Goal: Task Accomplishment & Management: Complete application form

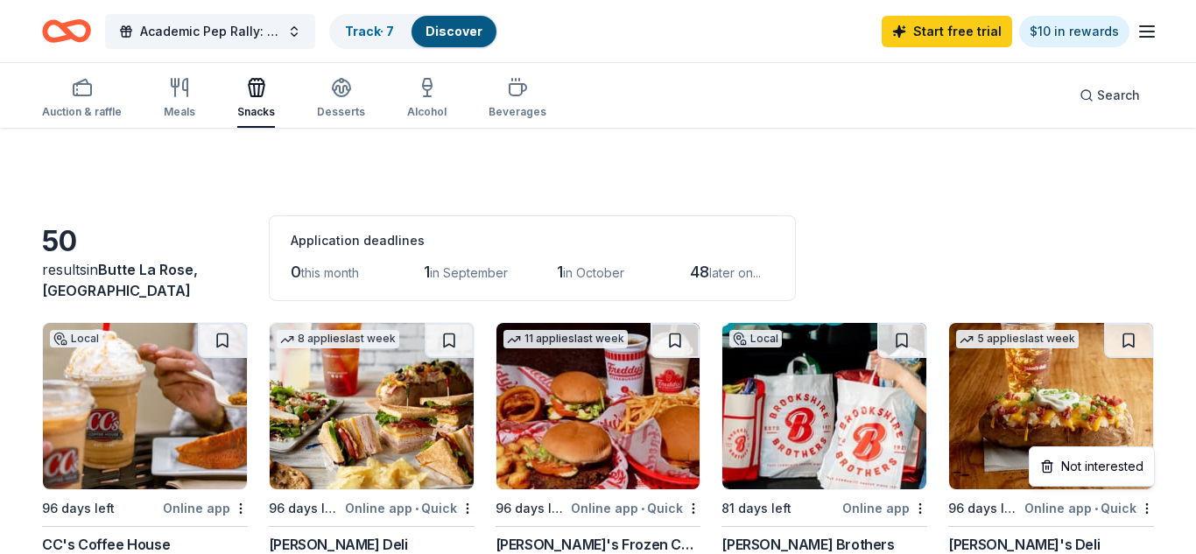
scroll to position [749, 0]
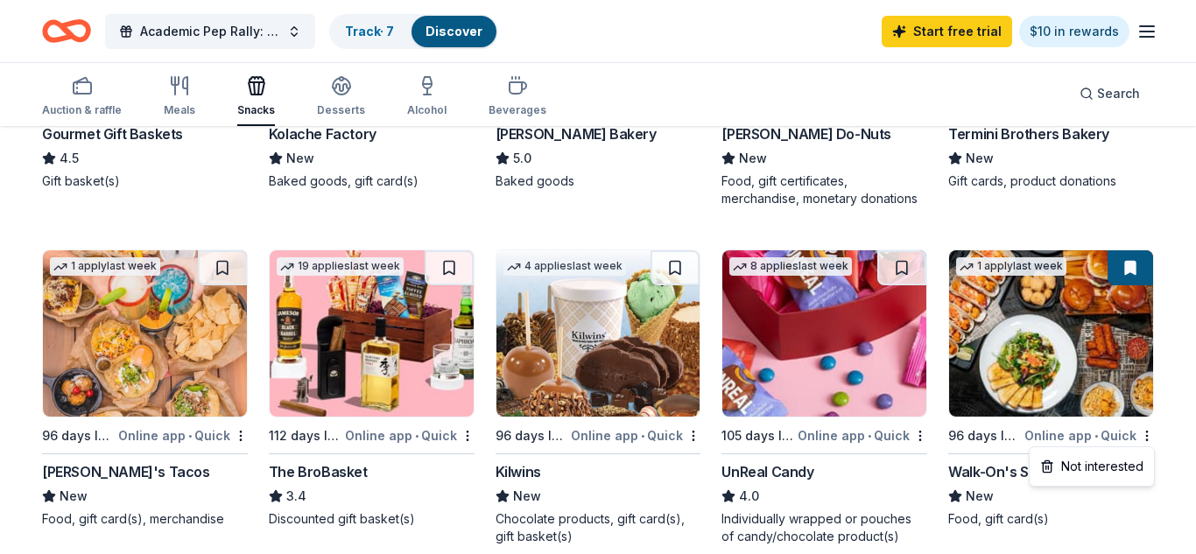
click at [186, 86] on icon "button" at bounding box center [185, 86] width 4 height 18
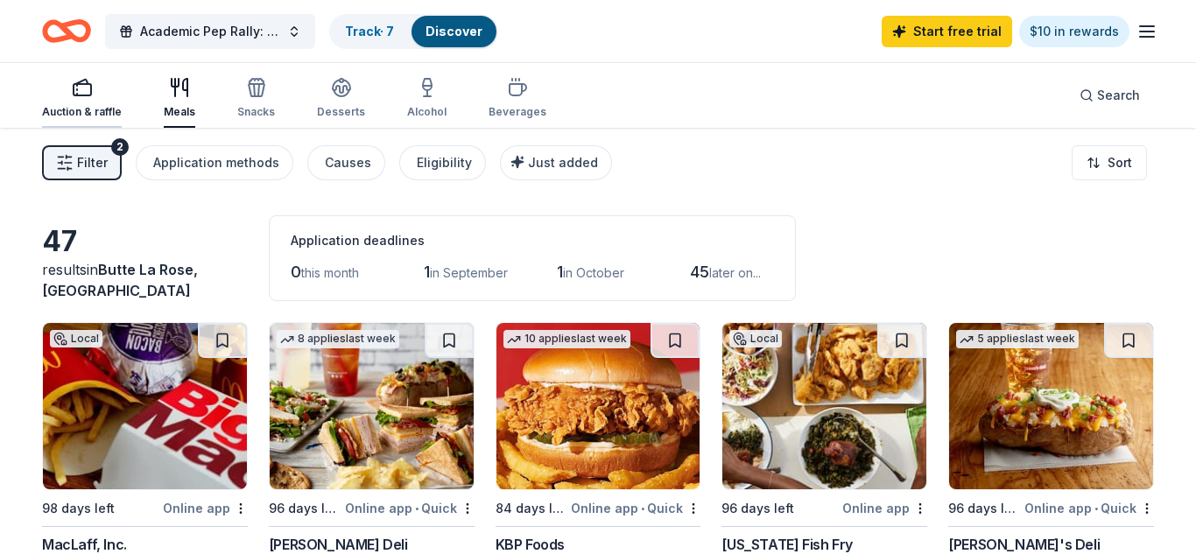
click at [100, 111] on div "Auction & raffle" at bounding box center [82, 112] width 80 height 14
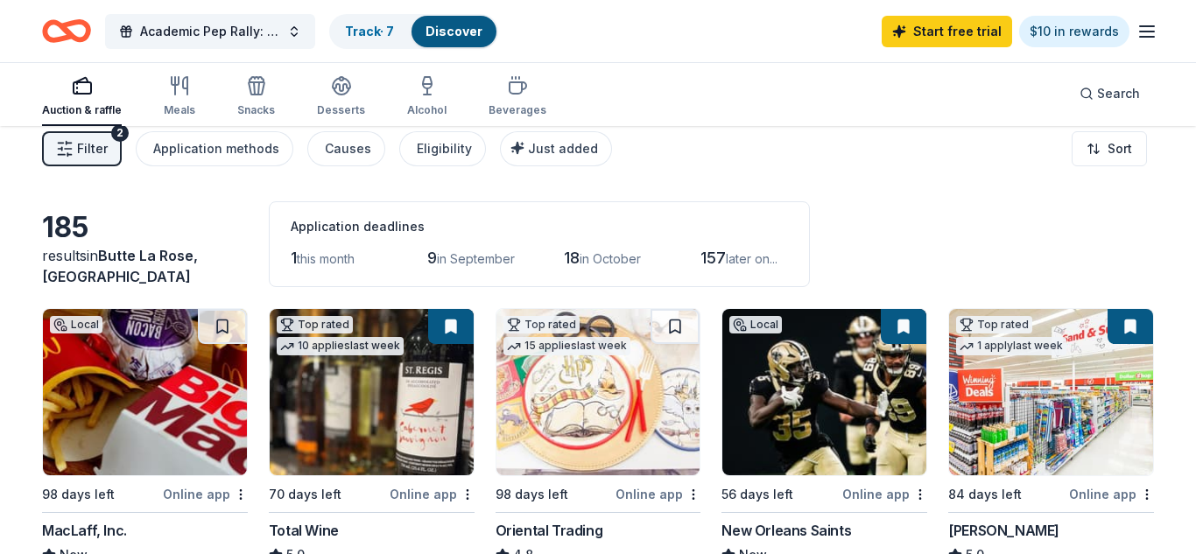
scroll to position [15, 0]
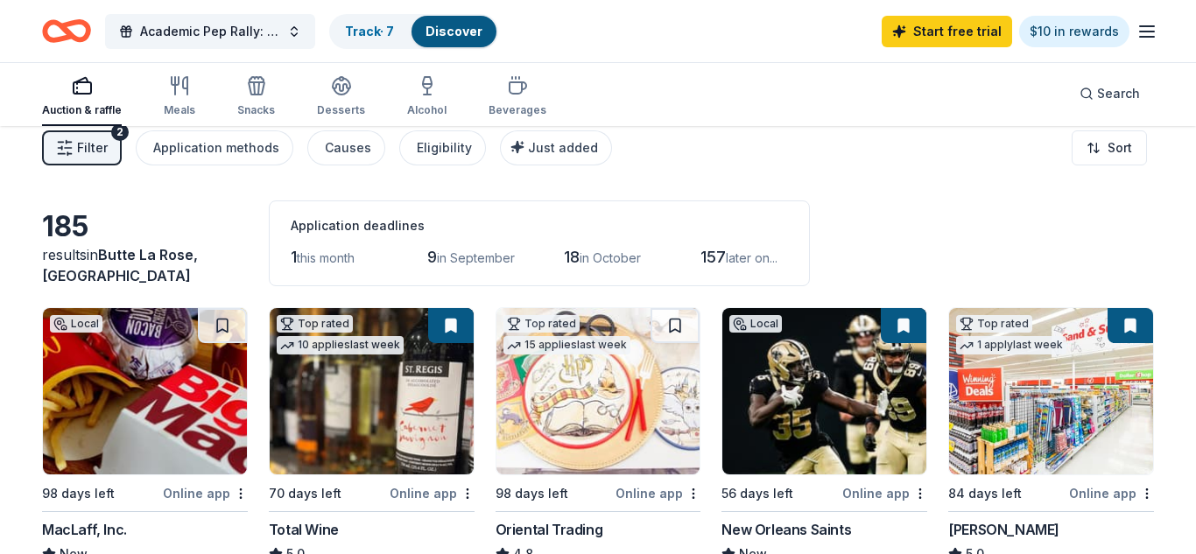
click at [617, 428] on img at bounding box center [599, 391] width 204 height 166
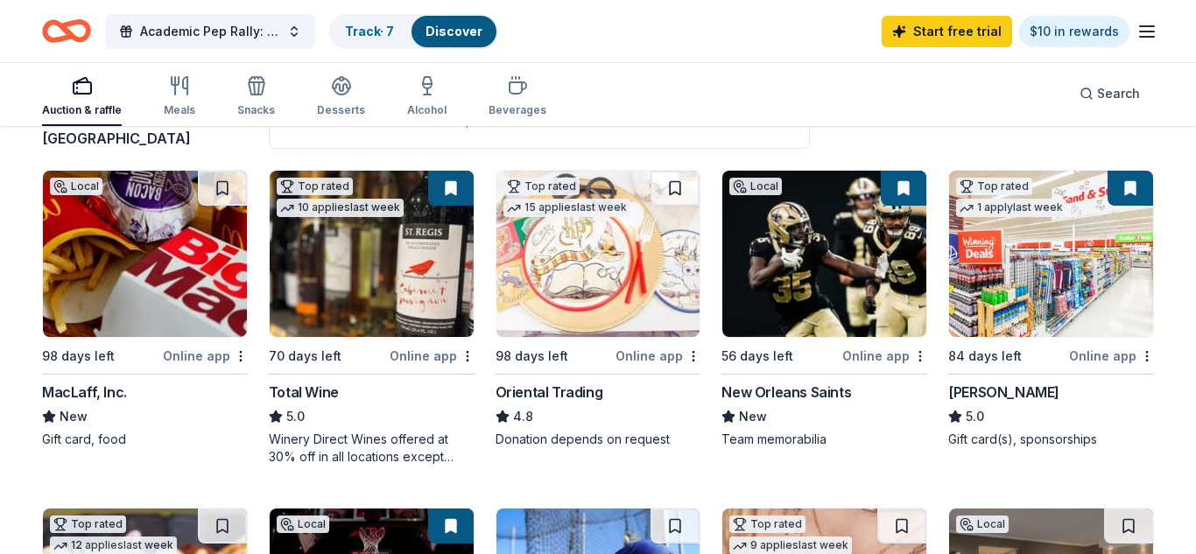
scroll to position [0, 0]
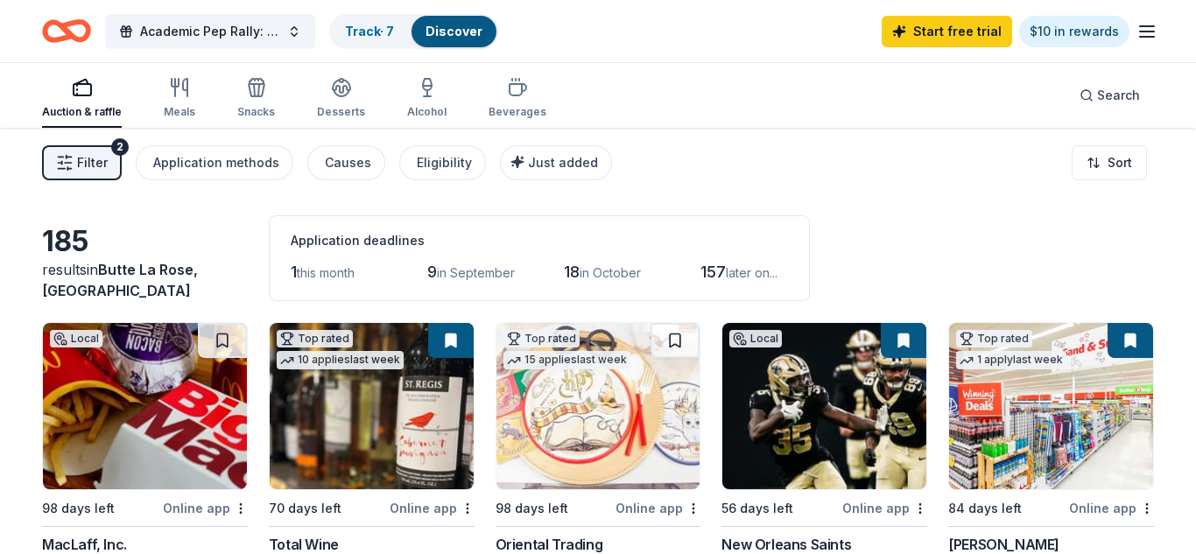
click at [1130, 30] on div "Start free trial $10 in rewards" at bounding box center [1020, 31] width 276 height 41
click at [1135, 33] on div "Start free trial $10 in rewards" at bounding box center [1020, 31] width 276 height 41
click at [1139, 34] on icon "button" at bounding box center [1147, 31] width 21 height 21
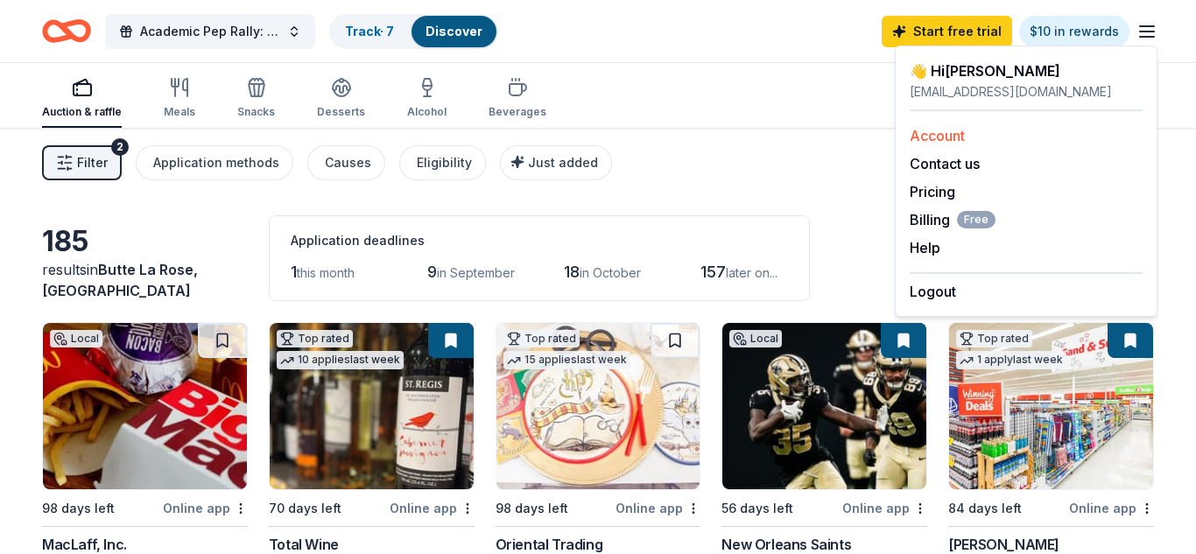
click at [934, 140] on link "Account" at bounding box center [937, 136] width 55 height 18
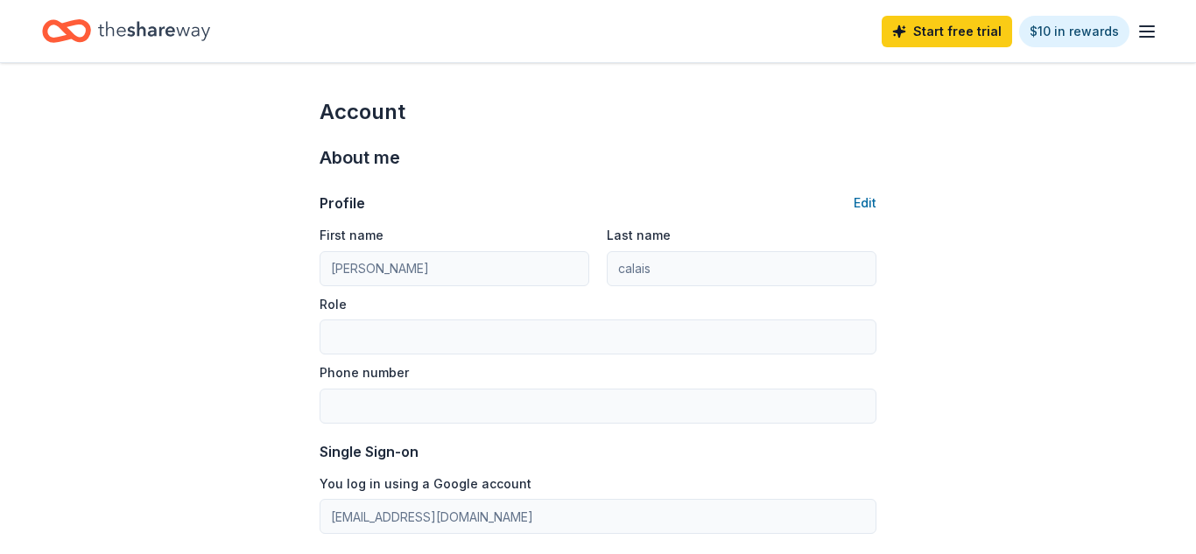
click at [168, 37] on icon "Home" at bounding box center [154, 31] width 112 height 36
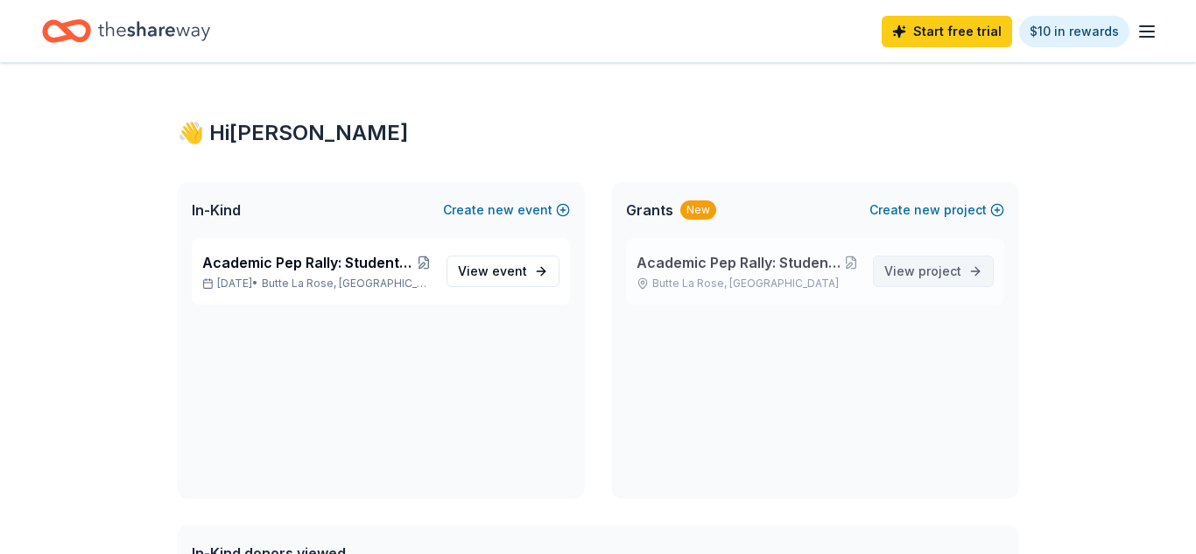
click at [905, 267] on span "View project" at bounding box center [923, 271] width 77 height 21
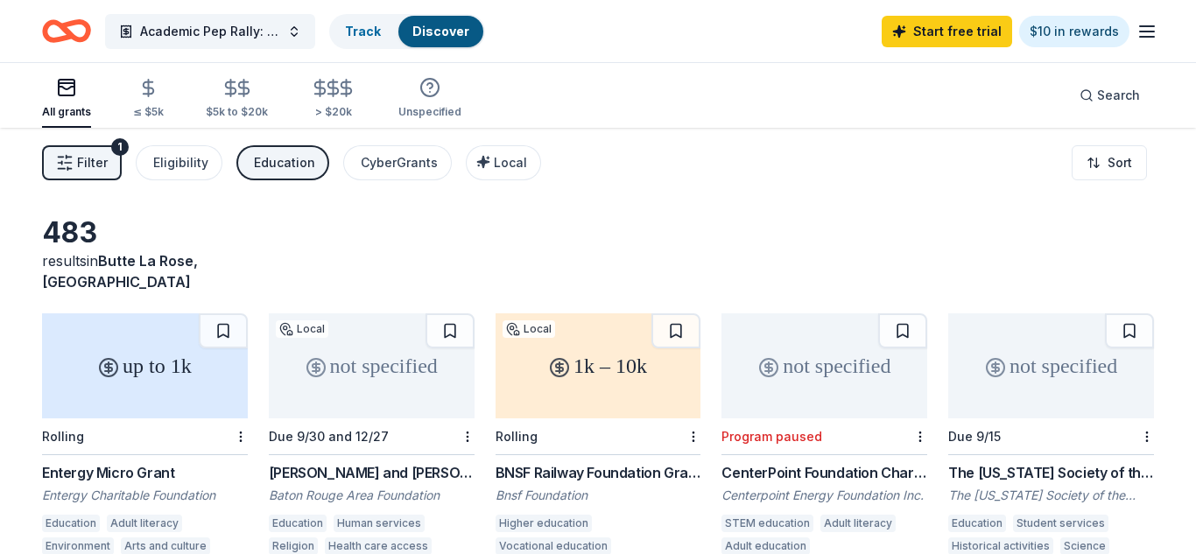
click at [165, 384] on div "up to 1k" at bounding box center [145, 366] width 206 height 105
click at [401, 170] on div "CyberGrants" at bounding box center [399, 162] width 77 height 21
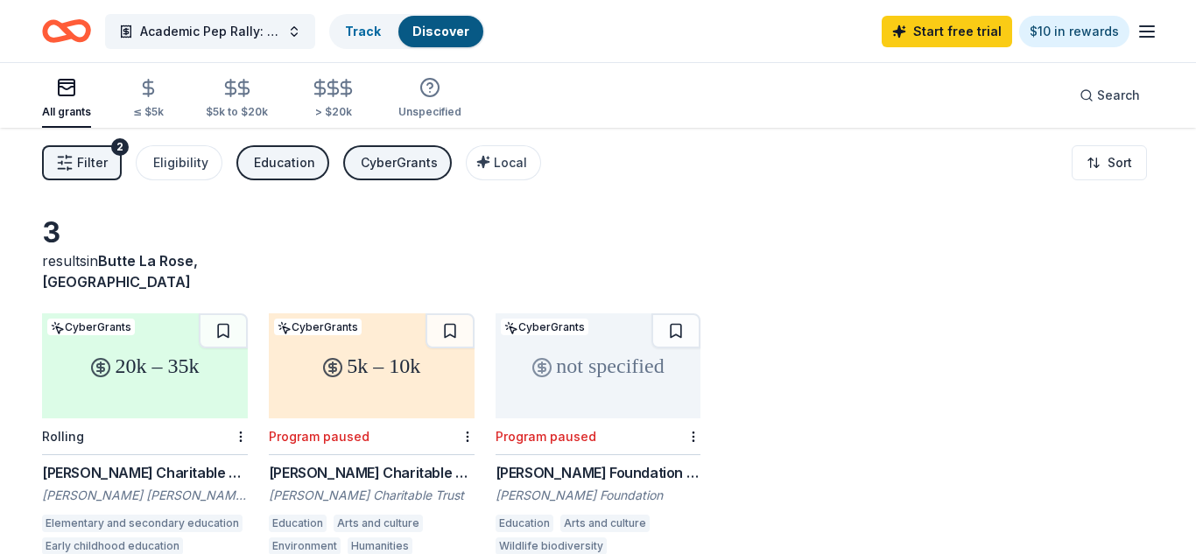
click at [379, 171] on div "CyberGrants" at bounding box center [399, 162] width 77 height 21
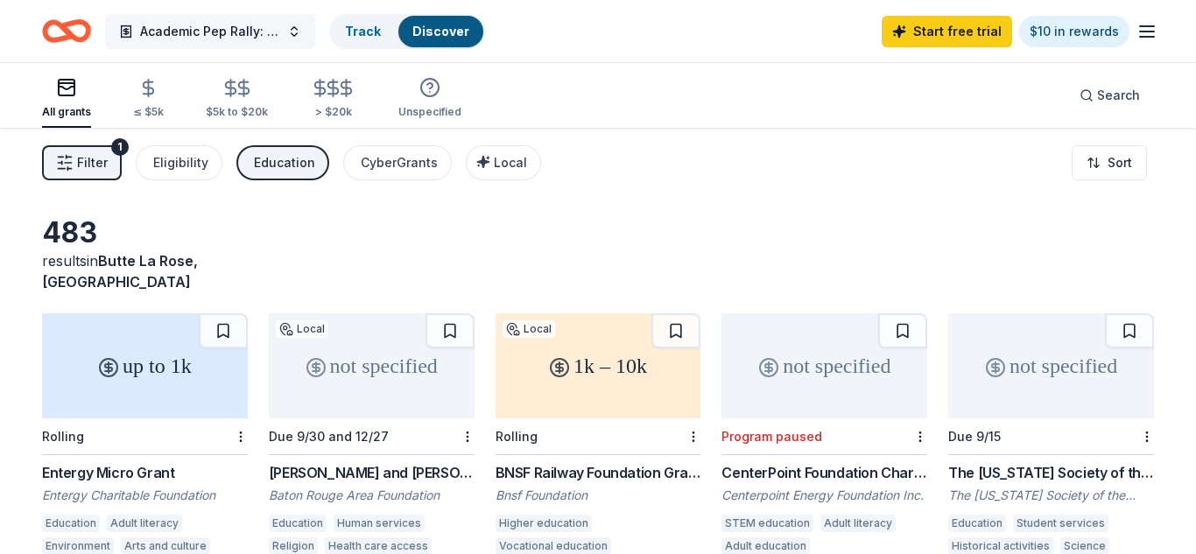
click at [163, 32] on span "Academic Pep Rally: Students Awarded for Academic Excellence" at bounding box center [210, 31] width 140 height 21
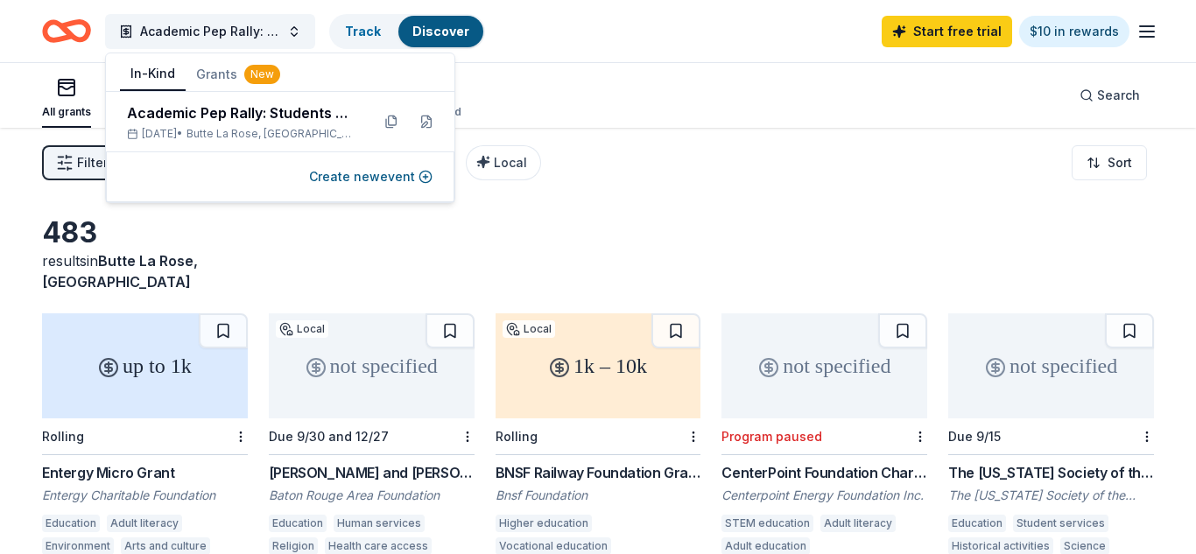
click at [158, 76] on button "In-Kind" at bounding box center [153, 74] width 66 height 33
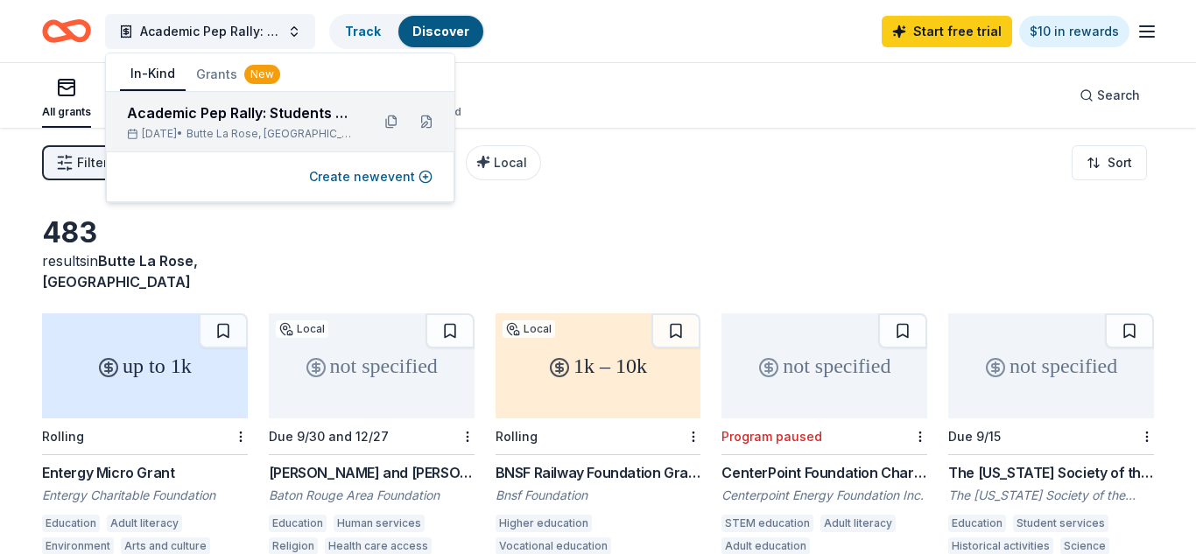
click at [207, 123] on div "Academic Pep Rally: Students Awarded for Academic Excellence Dec 17, 2025 • But…" at bounding box center [241, 121] width 229 height 39
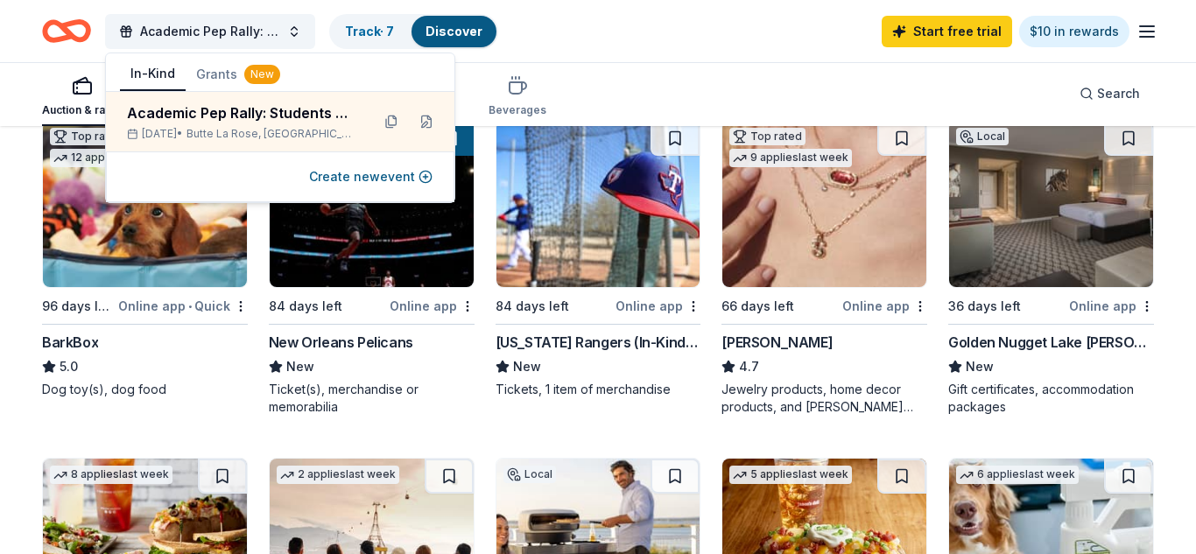
scroll to position [535, 0]
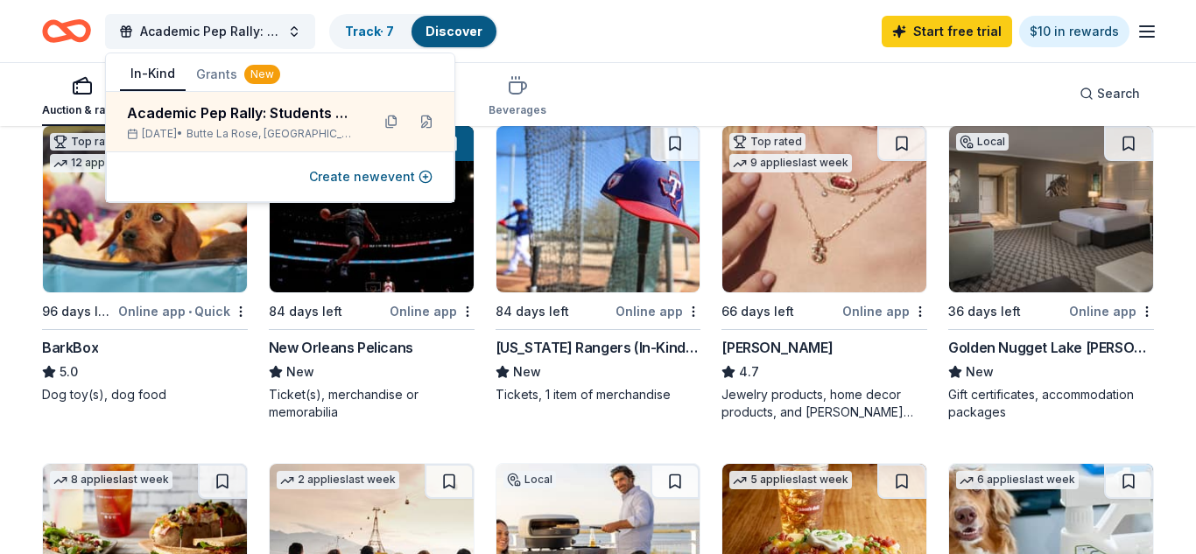
click at [779, 260] on img at bounding box center [825, 209] width 204 height 166
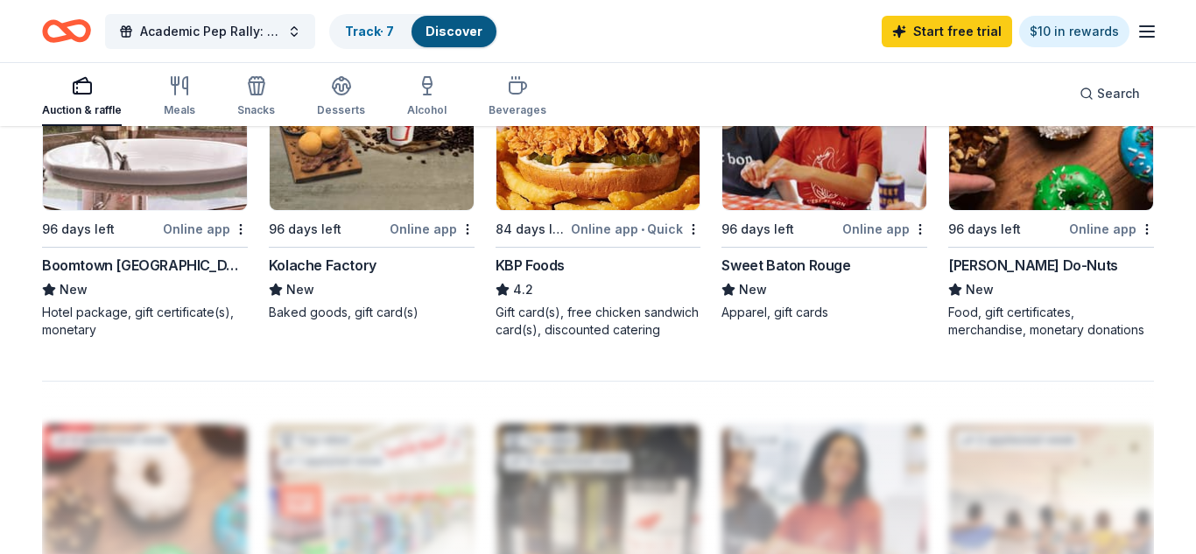
scroll to position [0, 0]
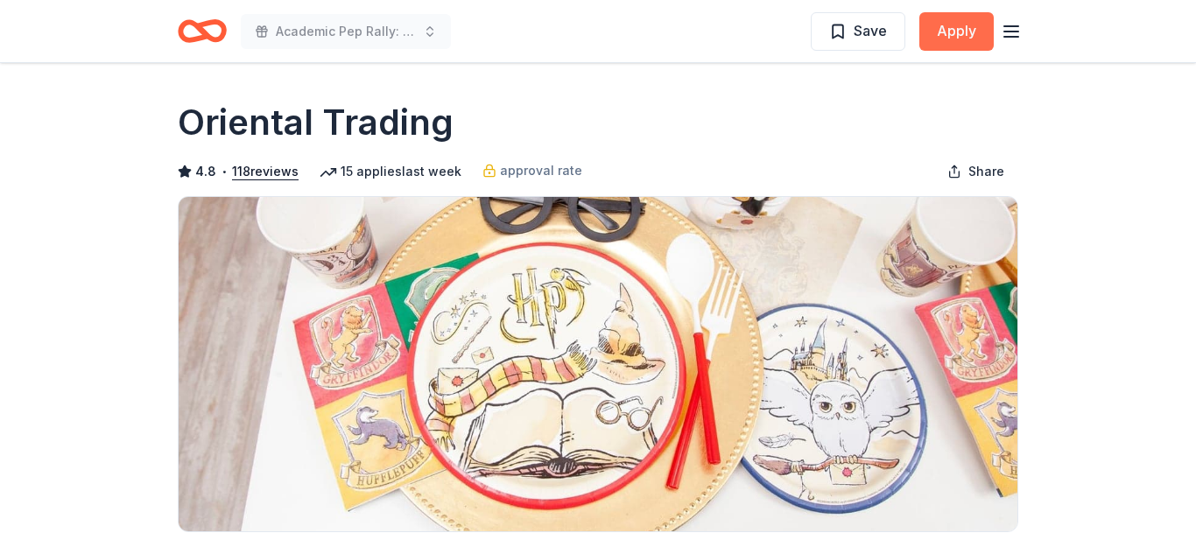
click at [956, 39] on button "Apply" at bounding box center [957, 31] width 74 height 39
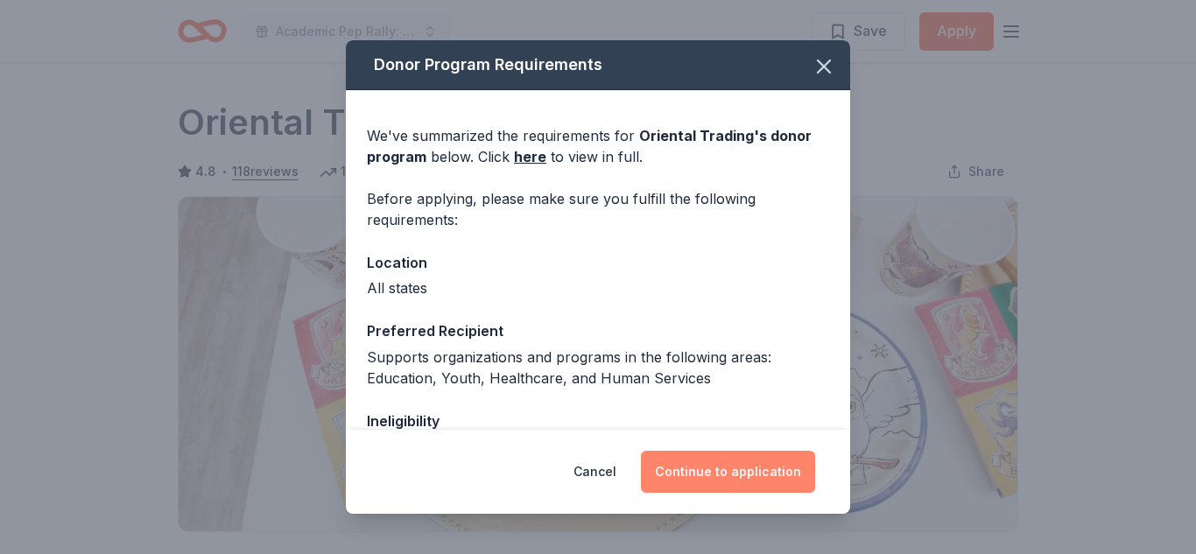
click at [777, 473] on button "Continue to application" at bounding box center [728, 472] width 174 height 42
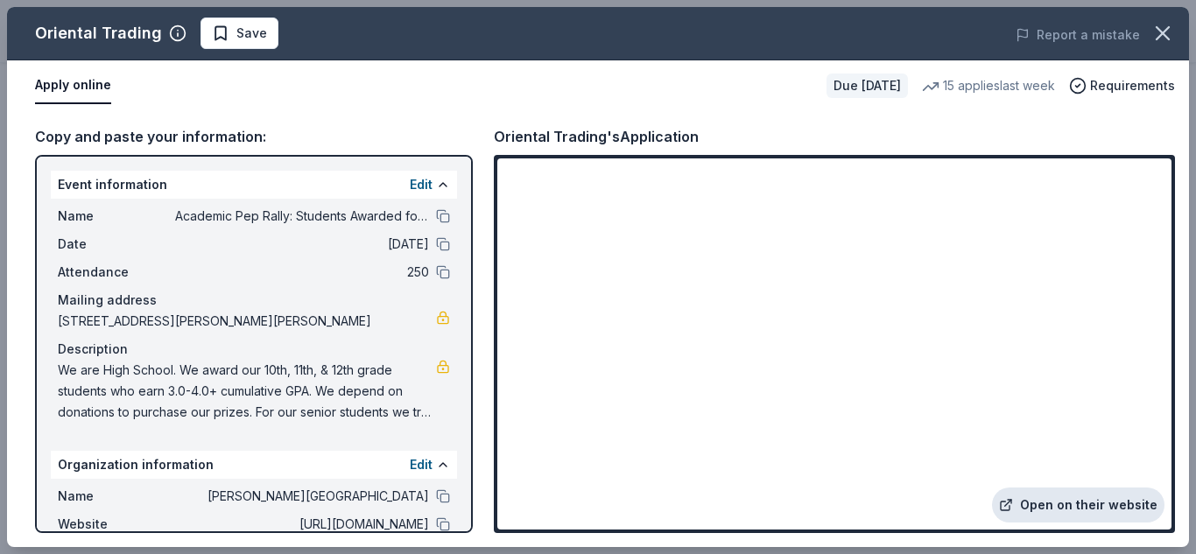
click at [1074, 506] on link "Open on their website" at bounding box center [1078, 505] width 173 height 35
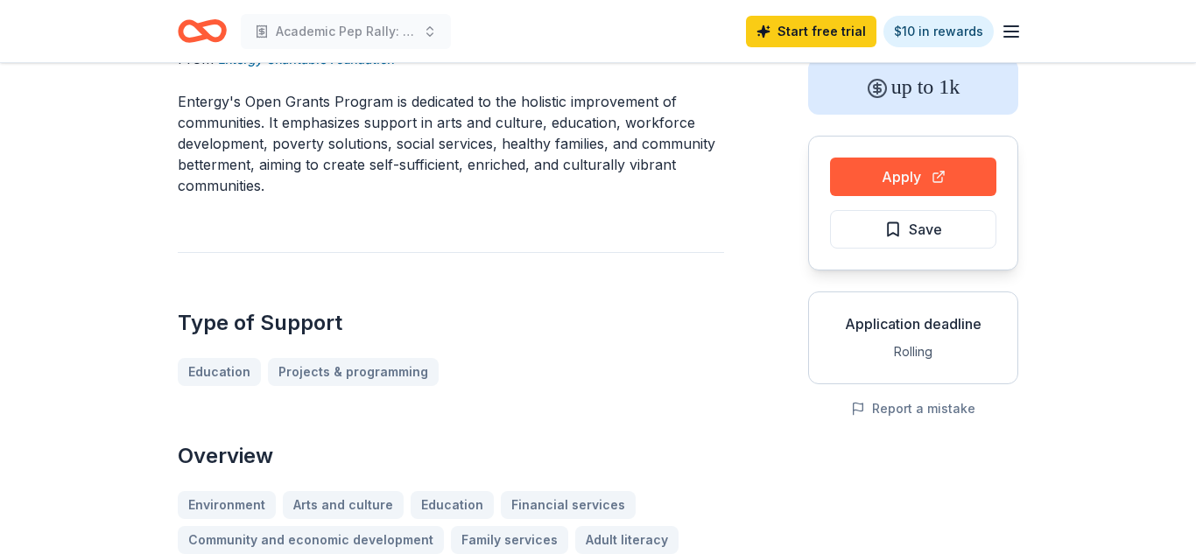
scroll to position [101, 0]
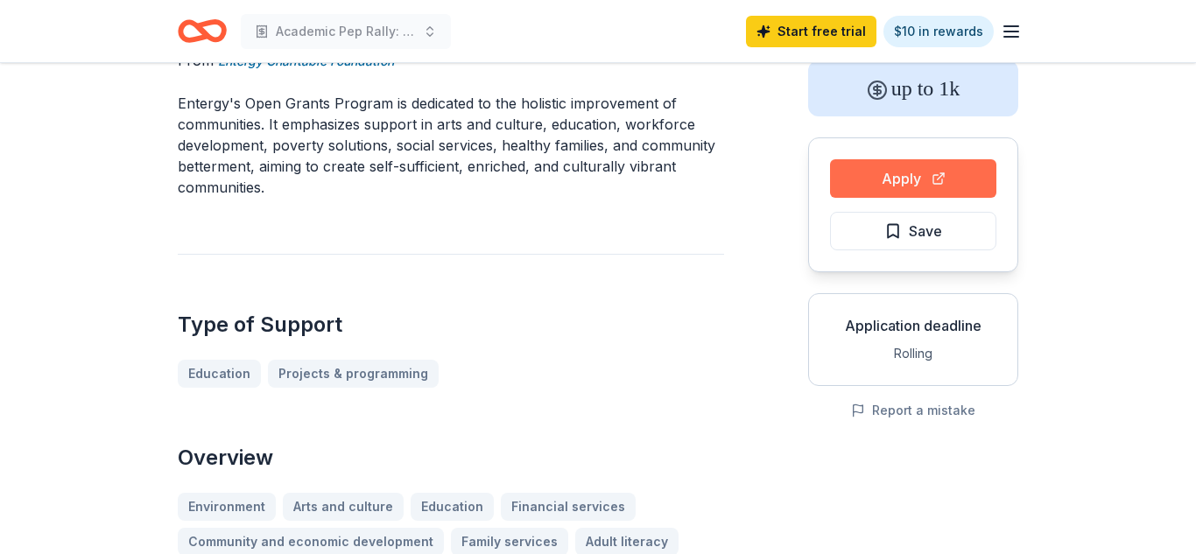
click at [873, 180] on button "Apply" at bounding box center [913, 178] width 166 height 39
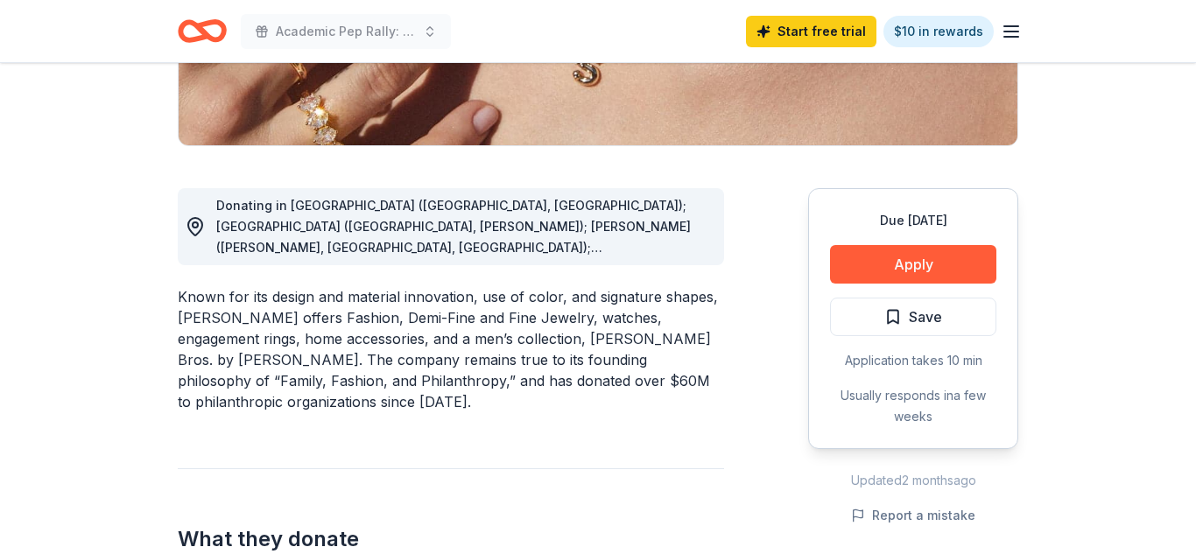
scroll to position [387, 0]
click at [691, 241] on span "Donating in AL (Birmingham, Huntsville); AR (Little Rock, Rogers); AZ (Chandler…" at bounding box center [453, 425] width 475 height 456
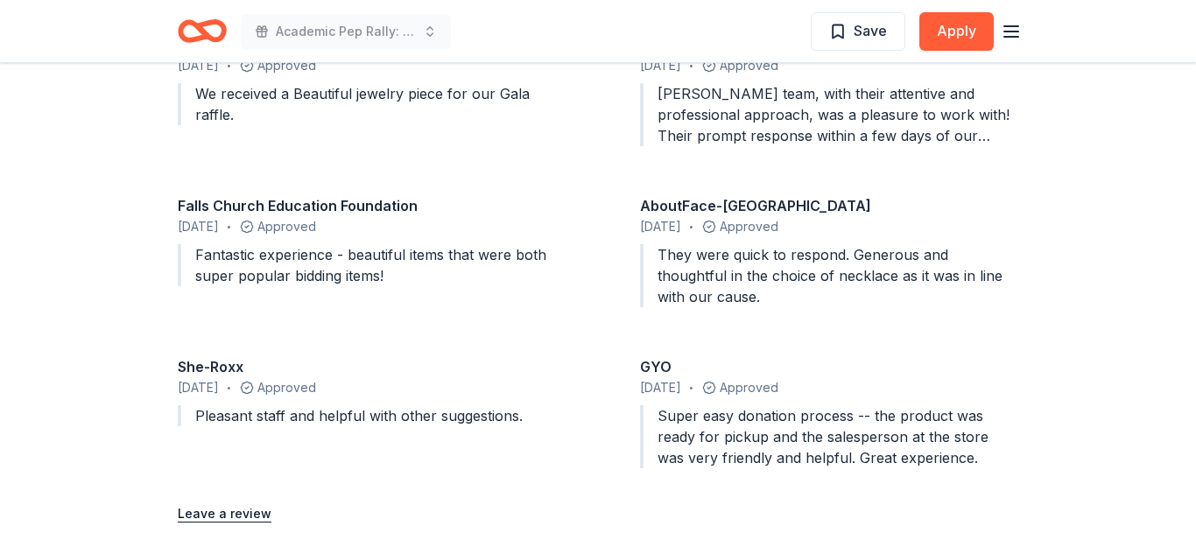
scroll to position [1944, 0]
